Goal: Transaction & Acquisition: Purchase product/service

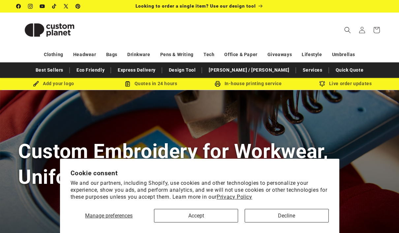
click at [174, 210] on button "Accept" at bounding box center [196, 216] width 84 height 14
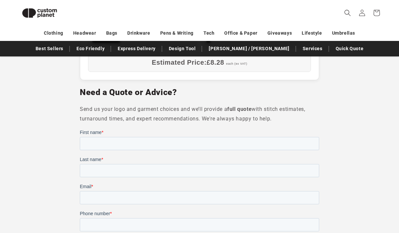
scroll to position [448, 0]
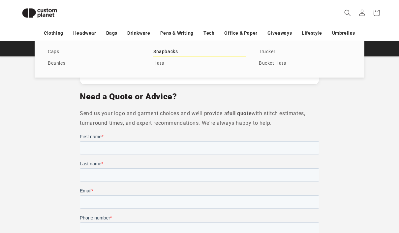
click at [163, 48] on link "Snapbacks" at bounding box center [199, 52] width 92 height 9
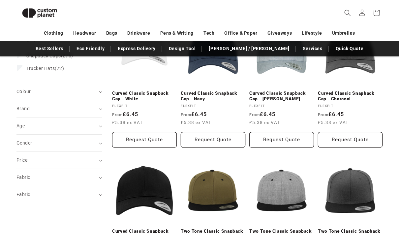
scroll to position [112, 0]
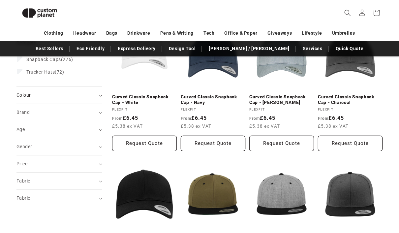
click at [24, 98] on summary "Colour (0)" at bounding box center [60, 95] width 86 height 17
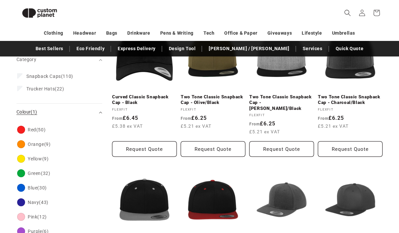
click at [20, 113] on span "Colour (1)" at bounding box center [27, 111] width 21 height 5
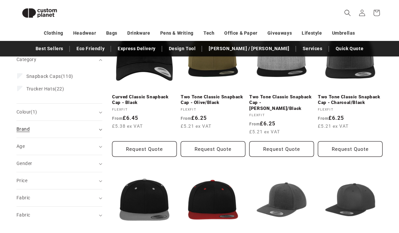
click at [17, 126] on span "Brand (0)" at bounding box center [23, 128] width 13 height 5
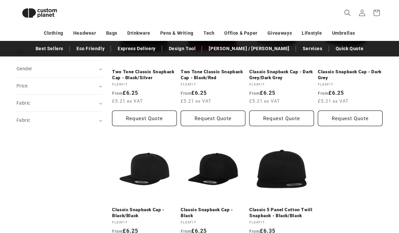
scroll to position [274, 0]
